Goal: Entertainment & Leisure: Consume media (video, audio)

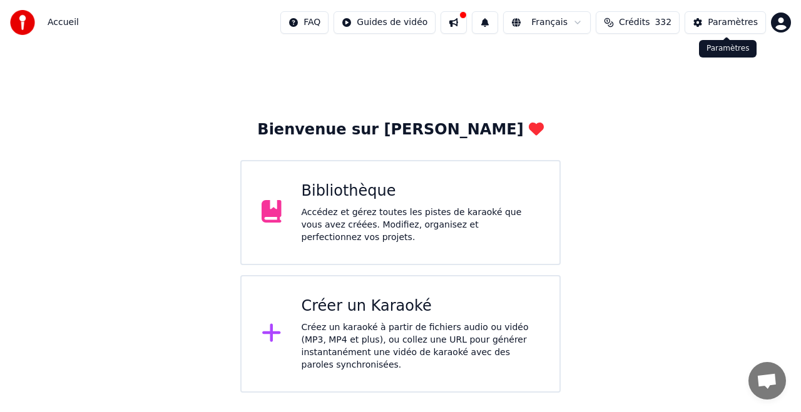
click at [722, 23] on div "Paramètres" at bounding box center [733, 22] width 50 height 13
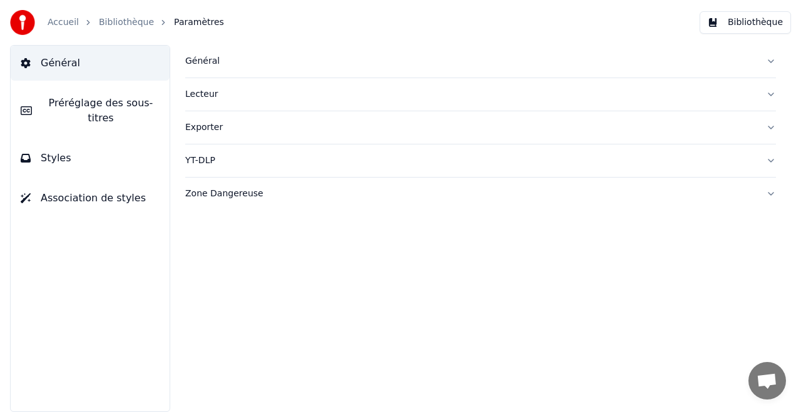
click at [738, 21] on button "Bibliothèque" at bounding box center [745, 22] width 91 height 23
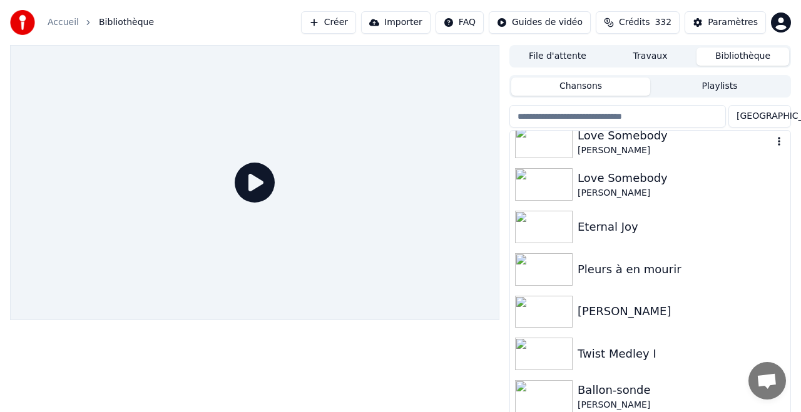
scroll to position [225, 0]
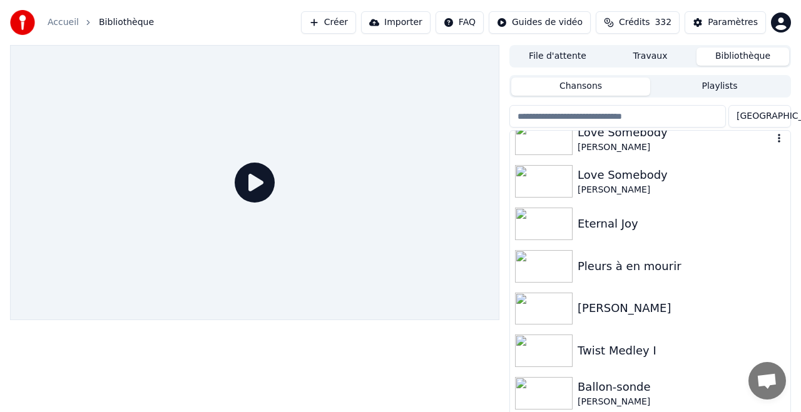
click at [543, 141] on img at bounding box center [544, 139] width 58 height 33
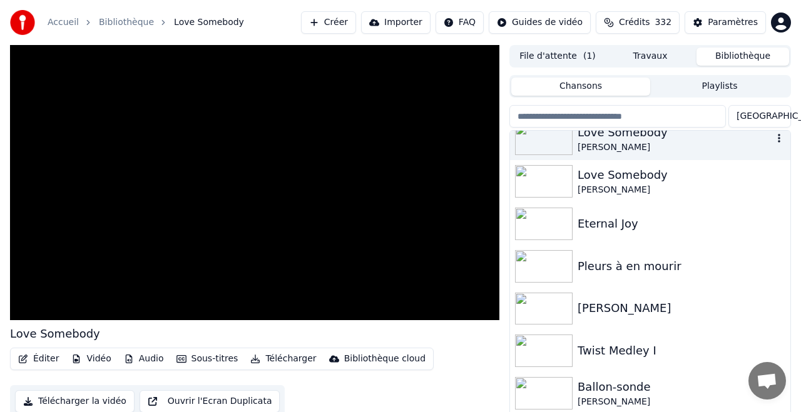
click at [543, 141] on img at bounding box center [544, 139] width 58 height 33
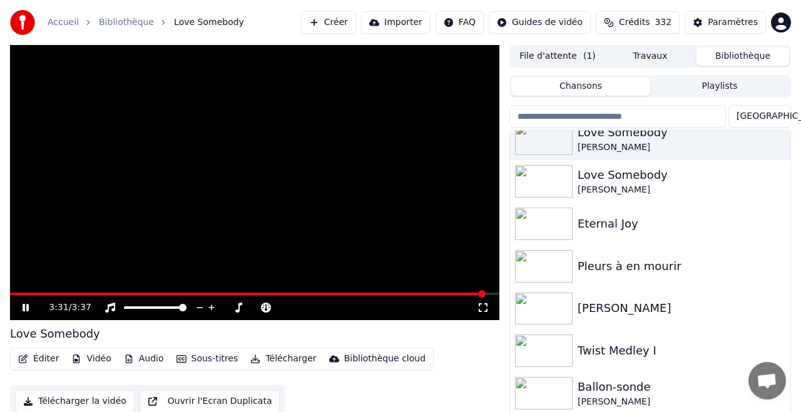
click at [26, 294] on span at bounding box center [254, 294] width 489 height 3
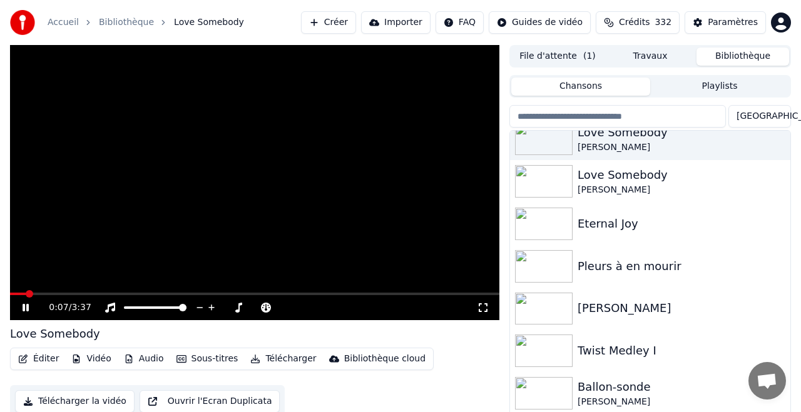
click at [28, 305] on icon at bounding box center [26, 308] width 6 height 8
click at [14, 295] on span at bounding box center [18, 294] width 8 height 8
click at [591, 135] on div "Love Somebody" at bounding box center [674, 133] width 195 height 18
click at [591, 136] on div "Love Somebody" at bounding box center [674, 133] width 195 height 18
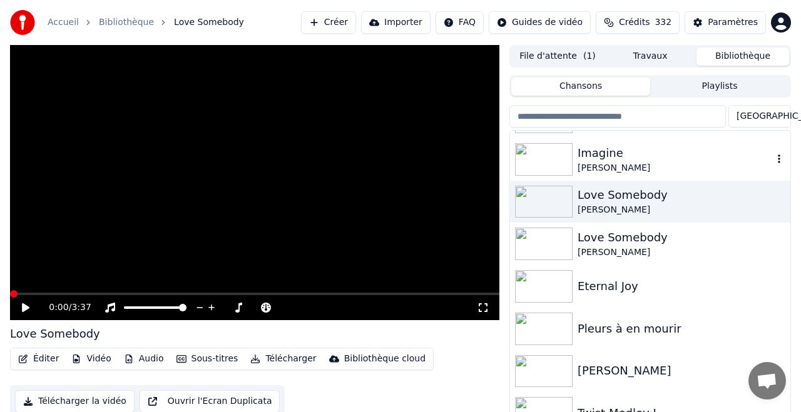
scroll to position [162, 0]
click at [542, 194] on img at bounding box center [544, 202] width 58 height 33
click at [546, 242] on img at bounding box center [544, 244] width 58 height 33
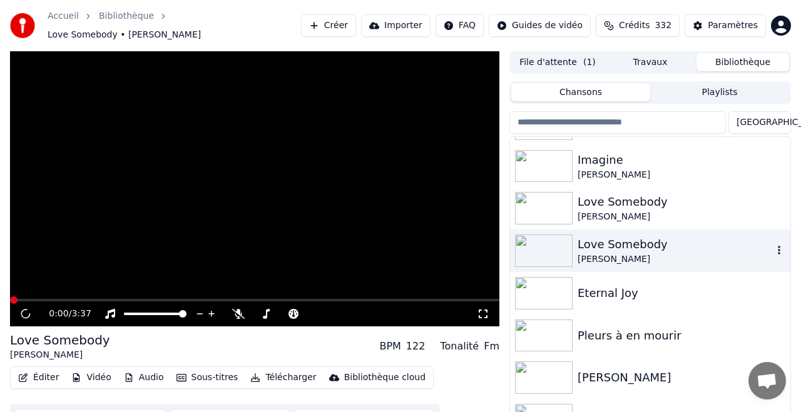
click at [546, 242] on img at bounding box center [544, 251] width 58 height 33
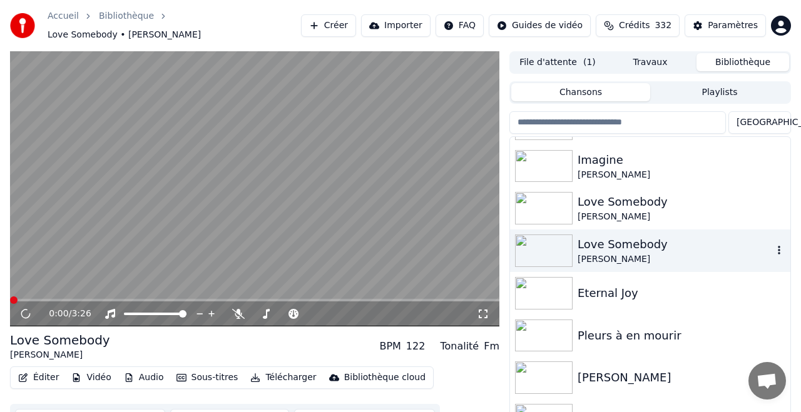
scroll to position [165, 0]
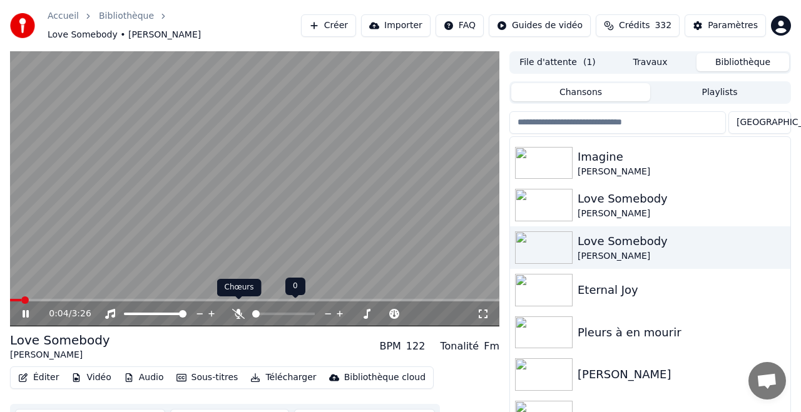
click at [237, 309] on icon at bounding box center [238, 314] width 13 height 10
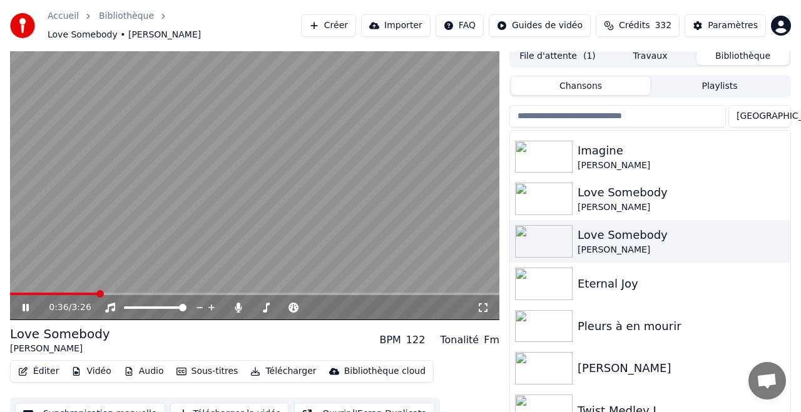
scroll to position [8, 0]
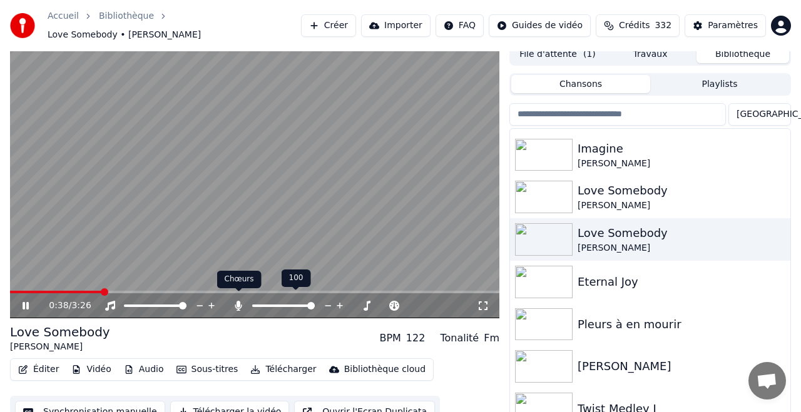
click at [239, 301] on icon at bounding box center [238, 306] width 7 height 10
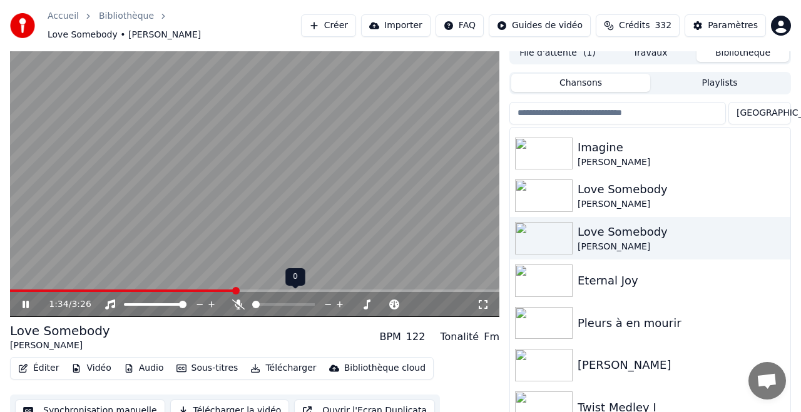
click at [239, 300] on icon at bounding box center [238, 305] width 13 height 10
click at [30, 300] on icon at bounding box center [34, 305] width 29 height 10
